Goal: Contribute content: Add original content to the website for others to see

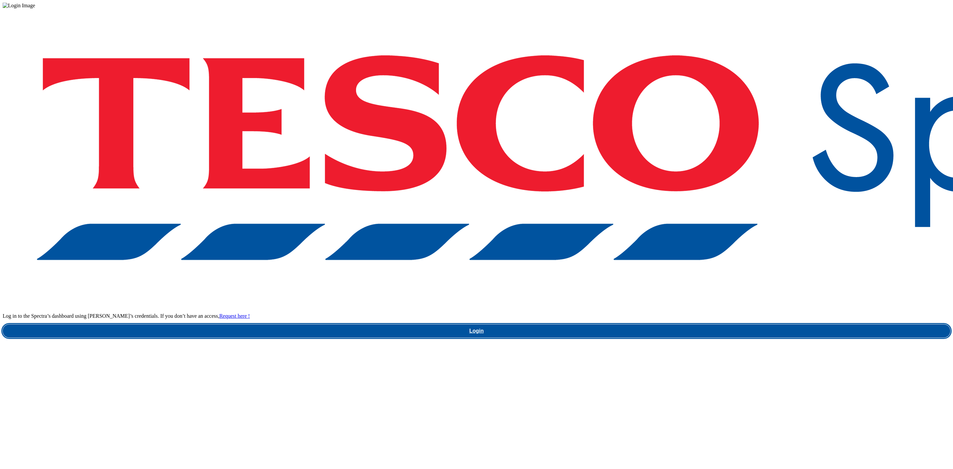
click at [709, 324] on link "Login" at bounding box center [476, 330] width 947 height 13
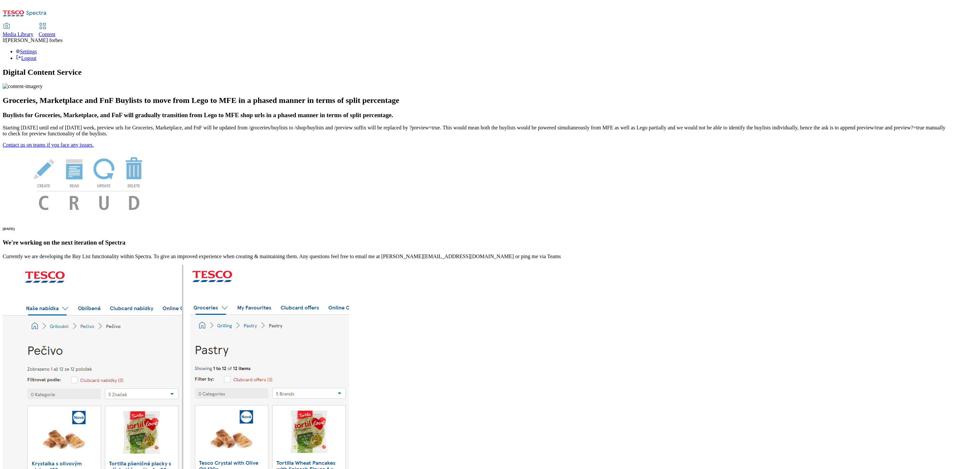
click at [56, 31] on span "Content" at bounding box center [47, 34] width 17 height 6
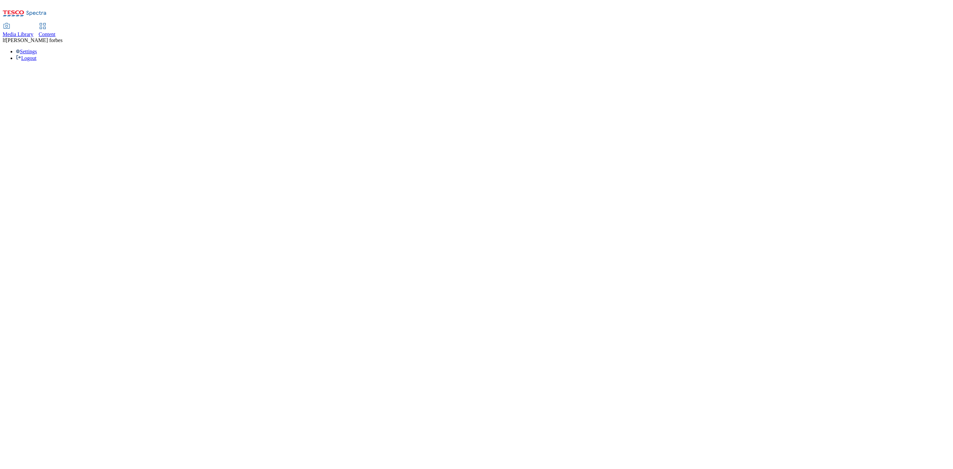
select select "ghs-[GEOGRAPHIC_DATA]"
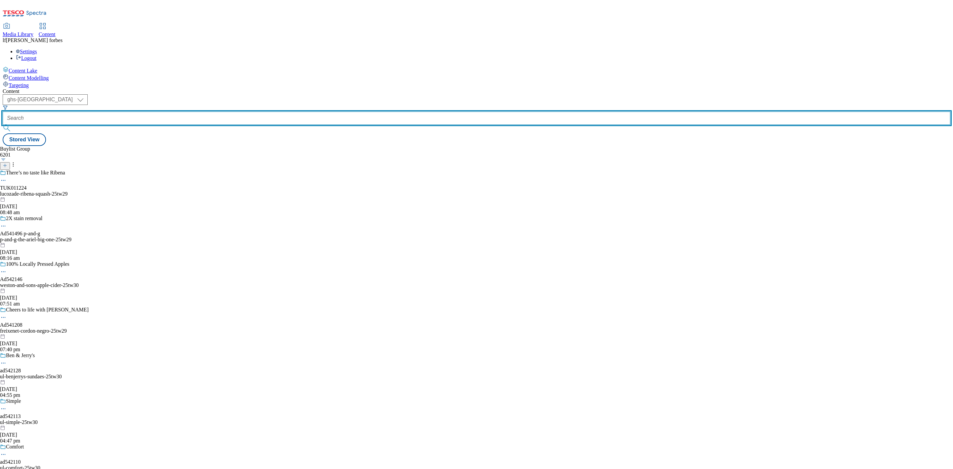
click at [165, 111] on input "text" at bounding box center [476, 117] width 947 height 13
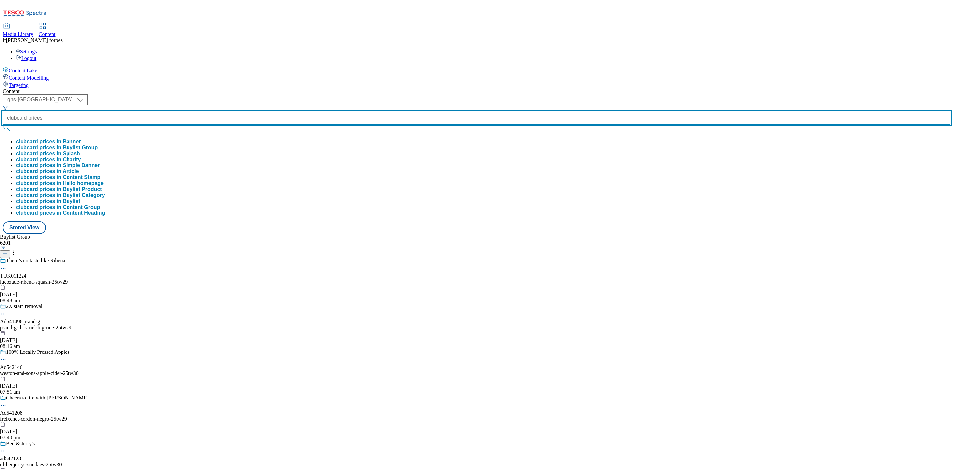
type input "clubcard prices"
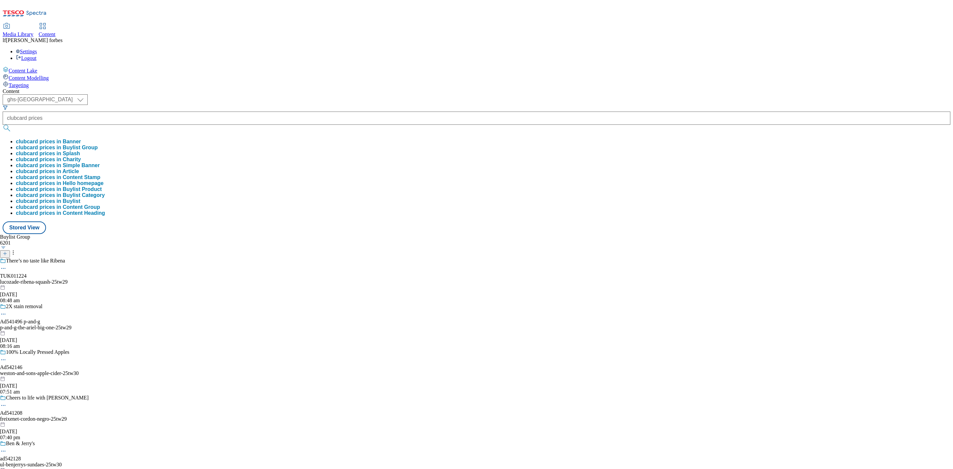
click at [12, 125] on button "submit" at bounding box center [7, 128] width 9 height 7
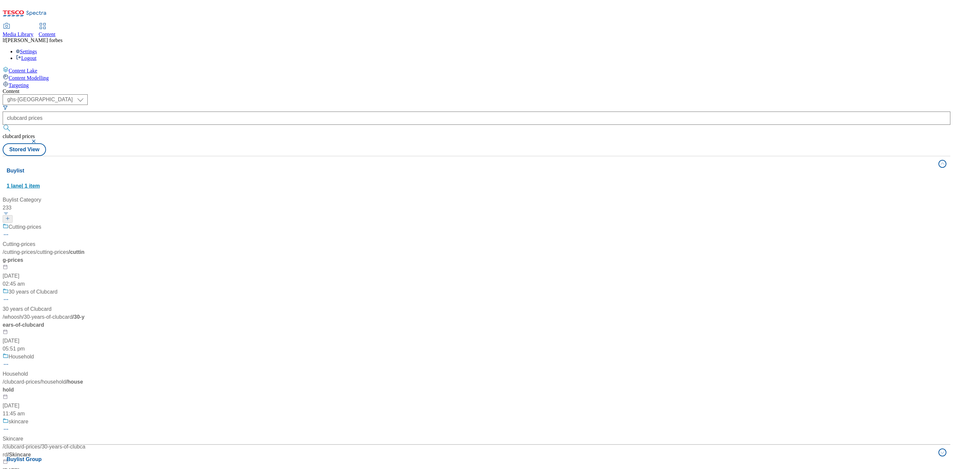
click at [40, 183] on span "1 lane | 1 item" at bounding box center [23, 186] width 33 height 6
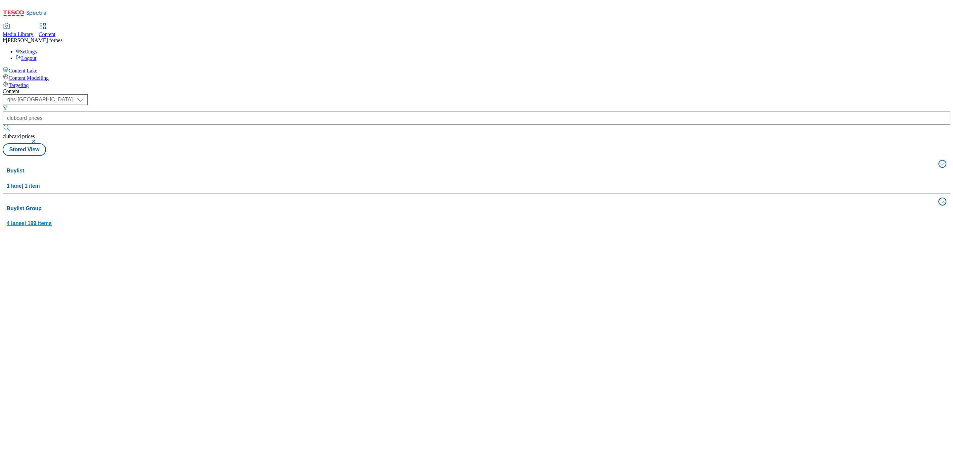
click at [52, 220] on span "4 lanes | 199 items" at bounding box center [29, 223] width 45 height 6
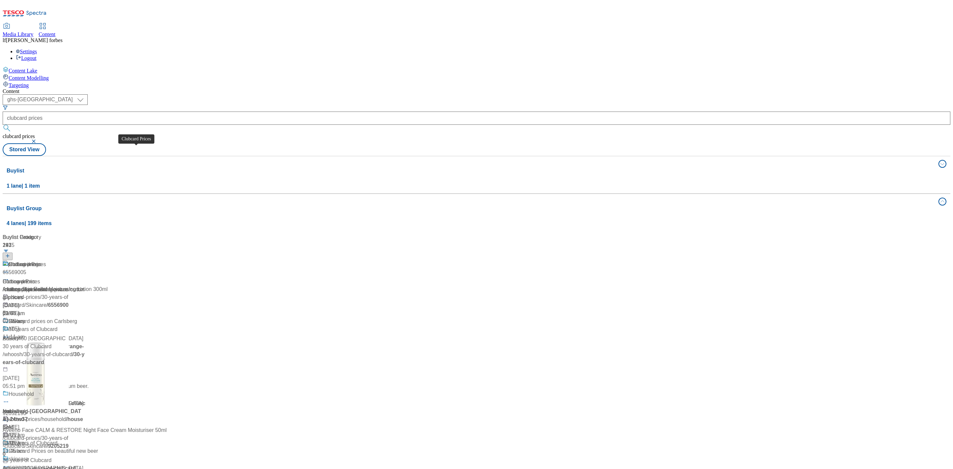
click at [46, 260] on div "Clubcard Prices" at bounding box center [27, 264] width 37 height 8
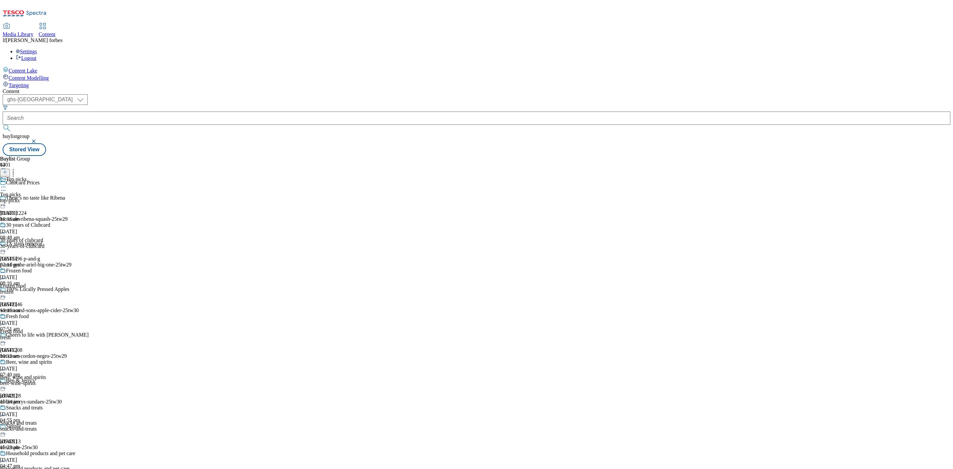
scroll to position [99, 0]
click at [29, 313] on div "Fresh food" at bounding box center [17, 316] width 23 height 6
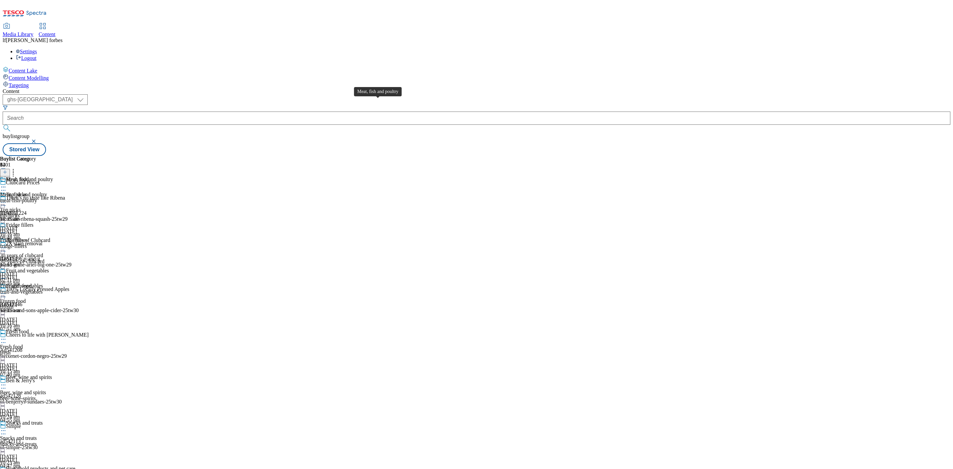
click at [53, 176] on div "Meat, fish and poultry" at bounding box center [29, 179] width 47 height 6
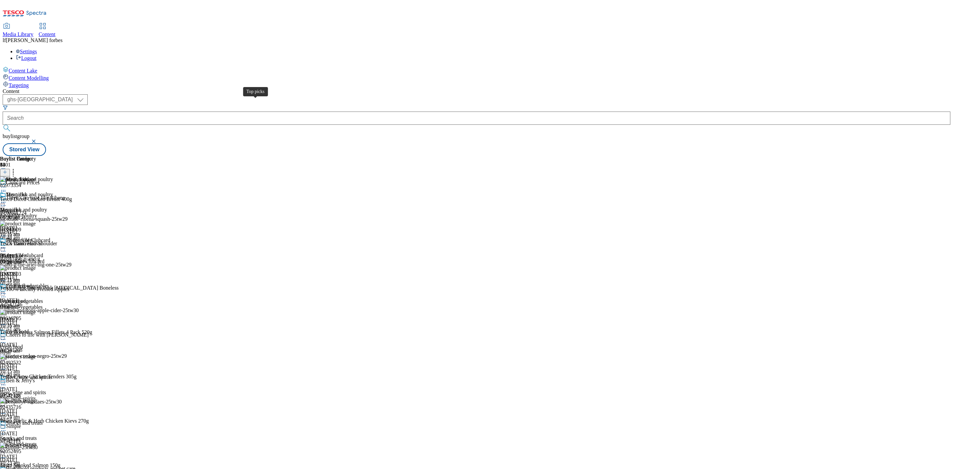
click at [26, 192] on div "Top picks" at bounding box center [16, 195] width 21 height 6
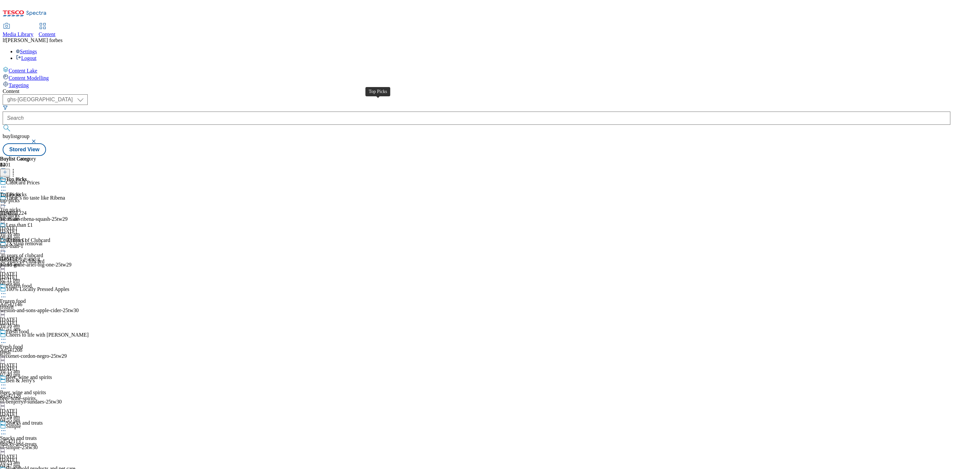
click at [27, 176] on div "Top Picks" at bounding box center [16, 179] width 21 height 6
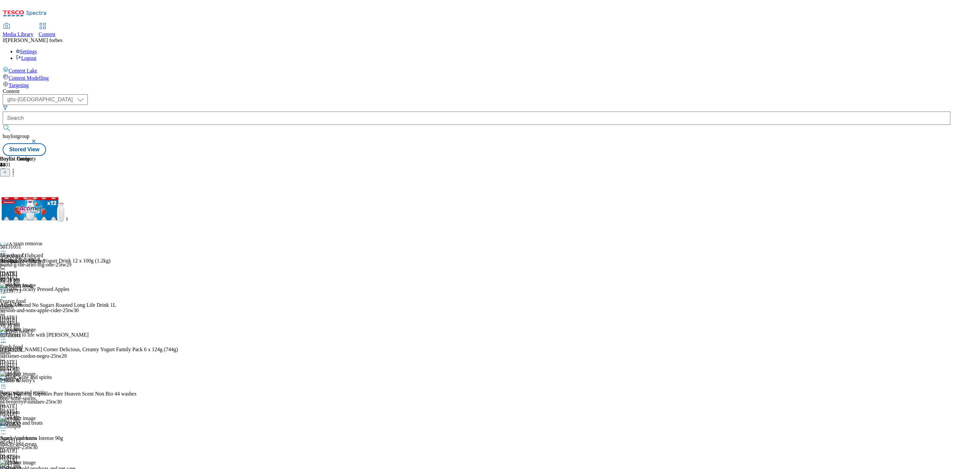
click at [7, 199] on icon at bounding box center [3, 202] width 7 height 7
click at [42, 275] on span "Un-publish" at bounding box center [31, 277] width 21 height 5
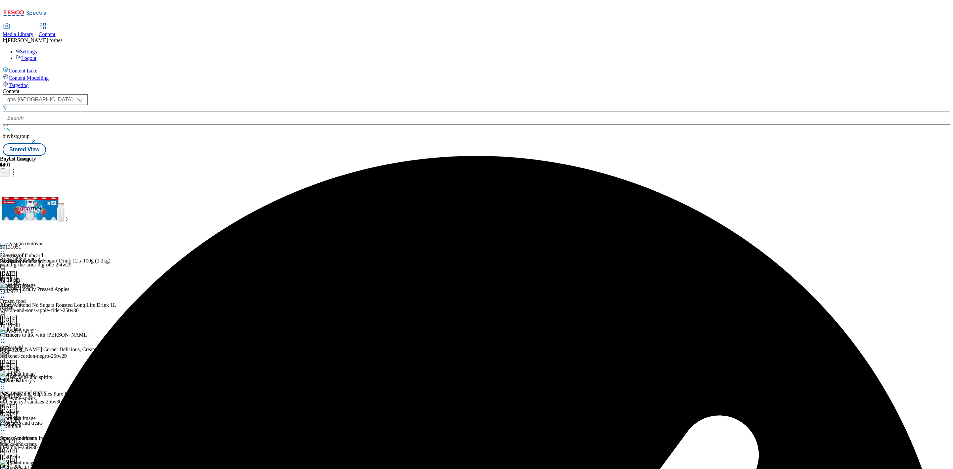
click at [7, 199] on icon at bounding box center [3, 202] width 7 height 7
click at [45, 250] on button "Un-preview" at bounding box center [29, 254] width 32 height 8
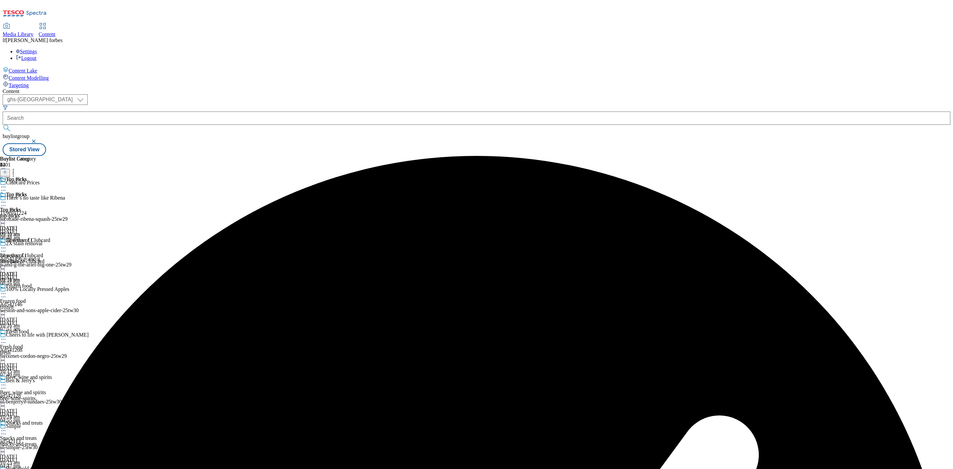
click at [7, 199] on icon at bounding box center [3, 202] width 7 height 7
click at [27, 192] on div "Top Picks" at bounding box center [16, 195] width 21 height 6
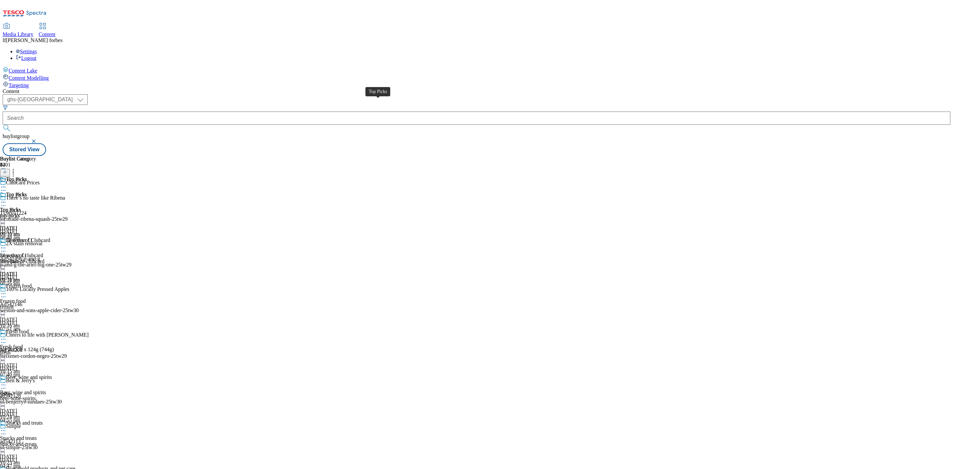
click at [27, 192] on div "Top Picks" at bounding box center [16, 195] width 21 height 6
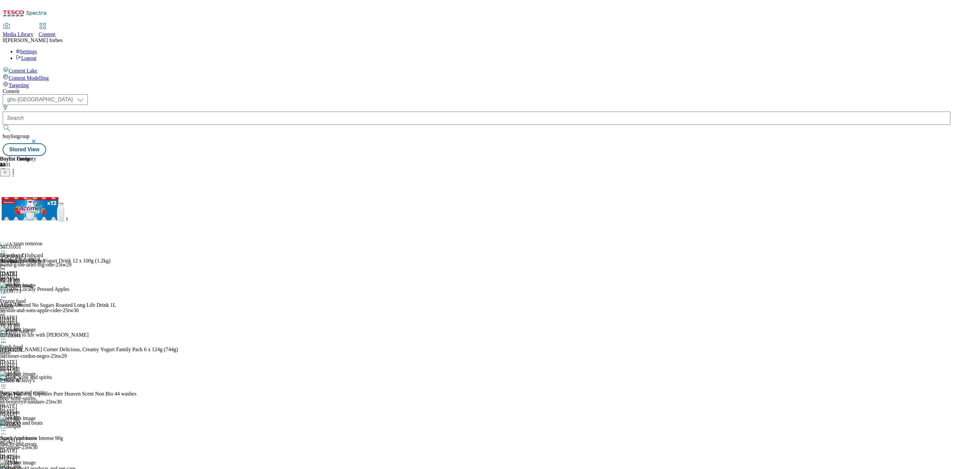
click at [7, 170] on icon at bounding box center [5, 172] width 5 height 5
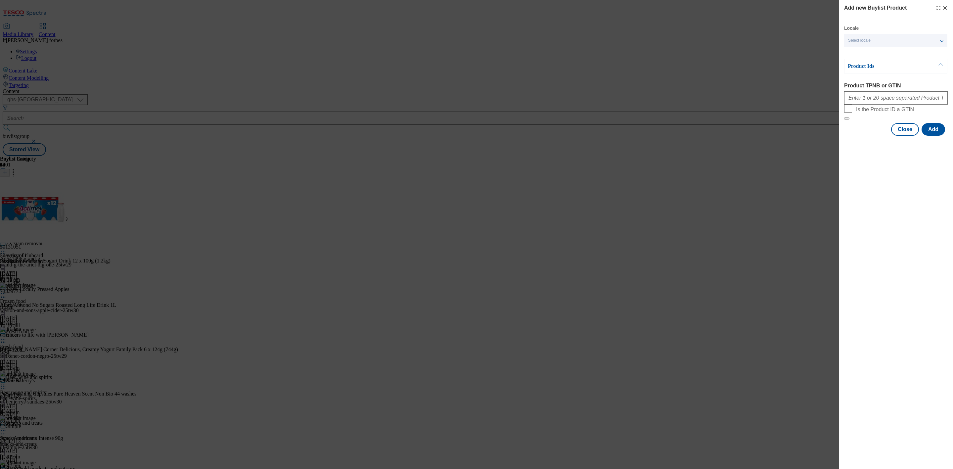
click at [865, 105] on div "Modal" at bounding box center [896, 97] width 104 height 16
click at [867, 100] on input "Product TPNB or GTIN" at bounding box center [896, 97] width 104 height 13
type input "87228785"
click at [921, 136] on div "Close Add" at bounding box center [896, 129] width 104 height 13
click at [928, 136] on button "Add" at bounding box center [932, 129] width 23 height 13
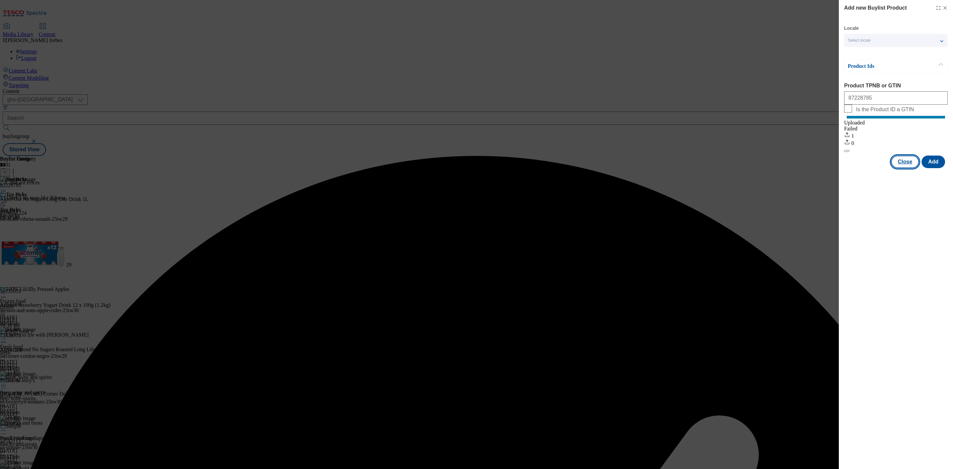
click at [900, 168] on button "Close" at bounding box center [905, 161] width 28 height 13
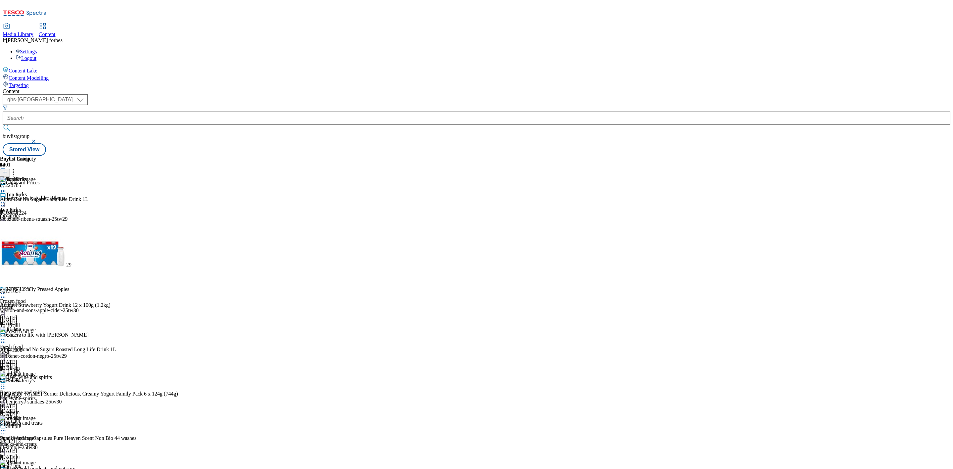
click at [7, 199] on icon at bounding box center [3, 202] width 7 height 7
click at [36, 244] on span "Preview" at bounding box center [29, 246] width 16 height 5
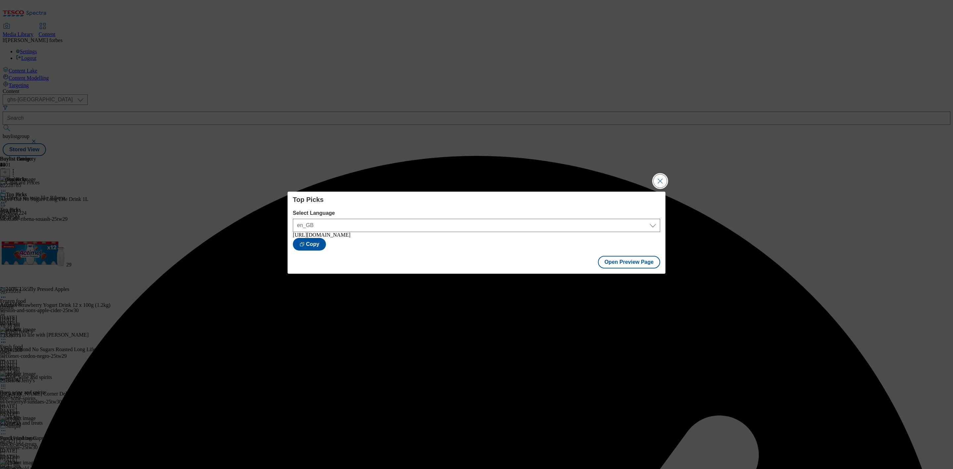
click at [658, 175] on button "Close Modal" at bounding box center [659, 180] width 13 height 13
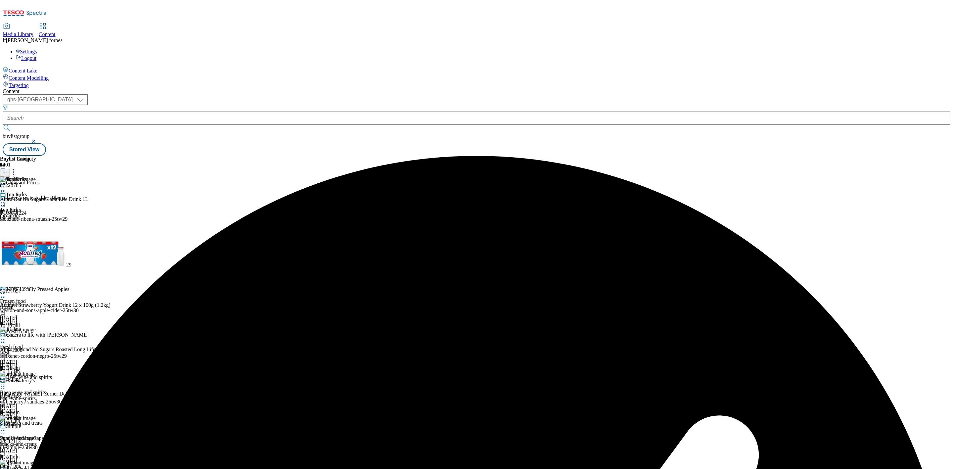
click at [7, 199] on icon at bounding box center [3, 202] width 7 height 7
click at [35, 267] on span "Publish" at bounding box center [28, 269] width 15 height 5
